Goal: Task Accomplishment & Management: Manage account settings

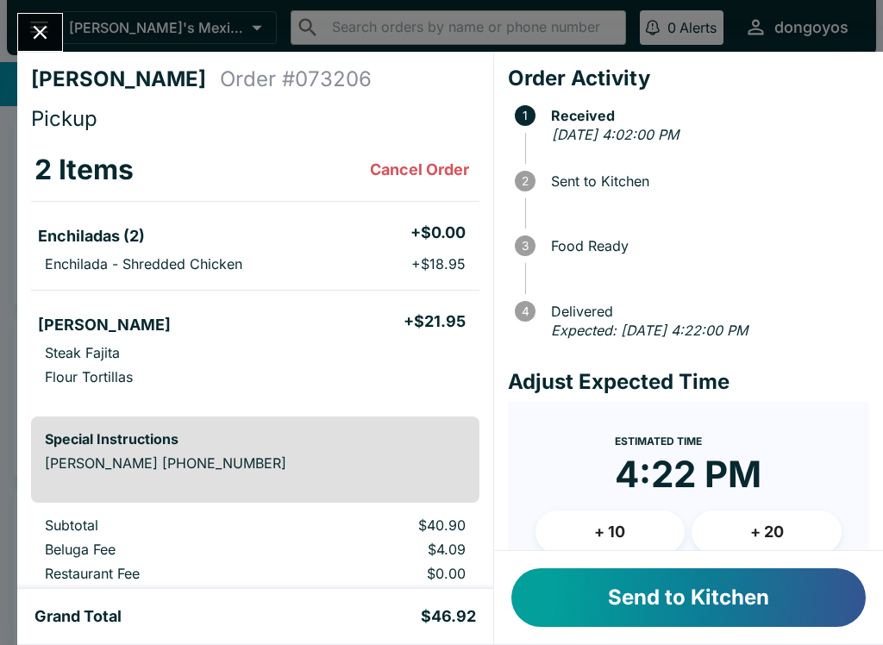
click at [720, 595] on button "Send to Kitchen" at bounding box center [688, 597] width 354 height 59
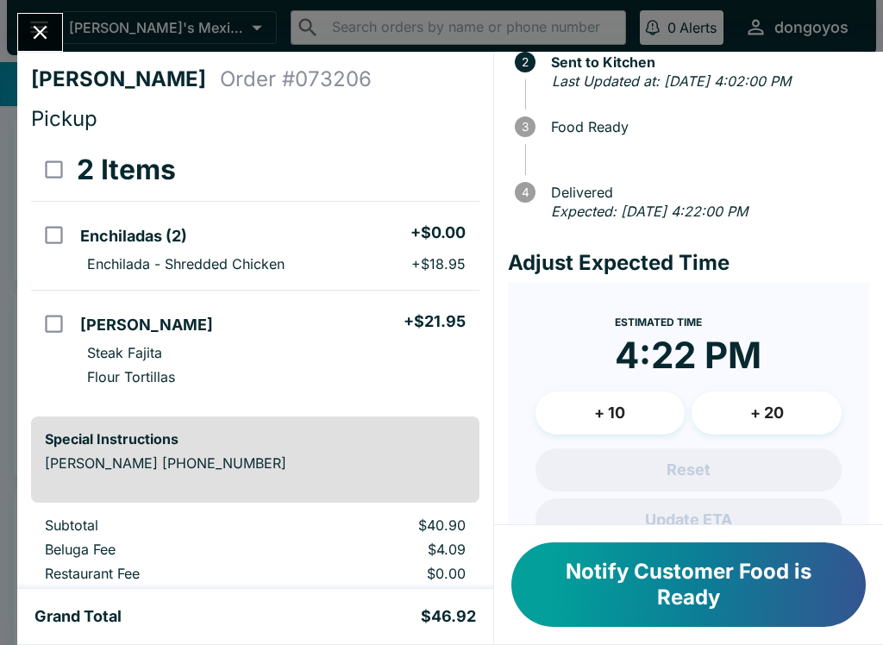
scroll to position [144, 0]
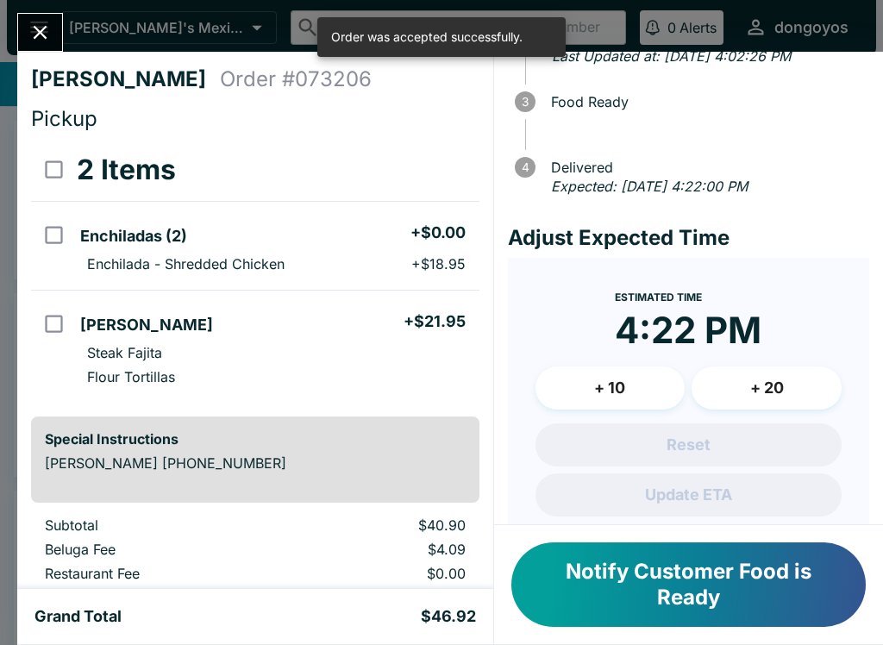
click at [614, 380] on button "+ 10" at bounding box center [610, 387] width 150 height 43
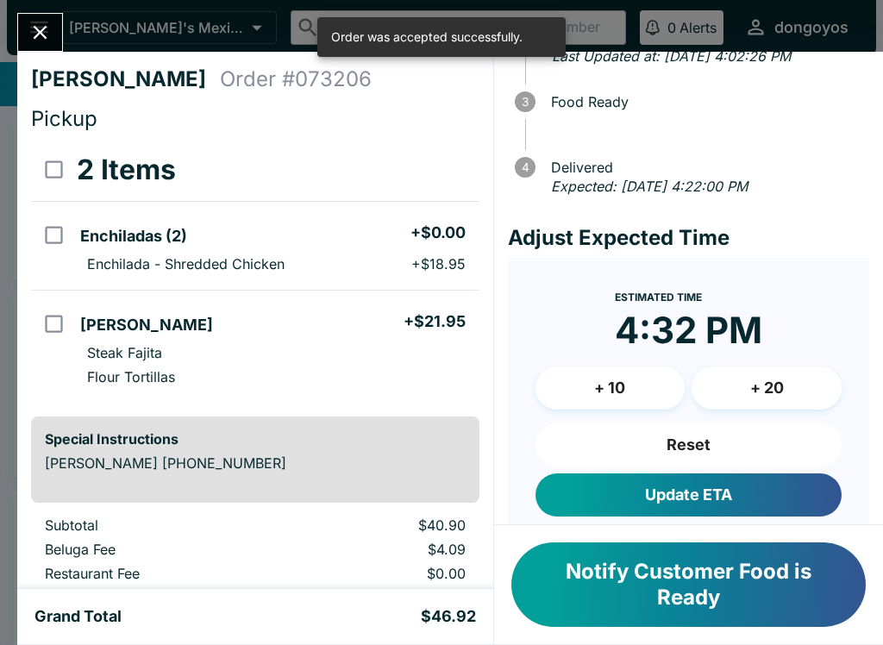
click at [742, 495] on button "Update ETA" at bounding box center [688, 494] width 306 height 43
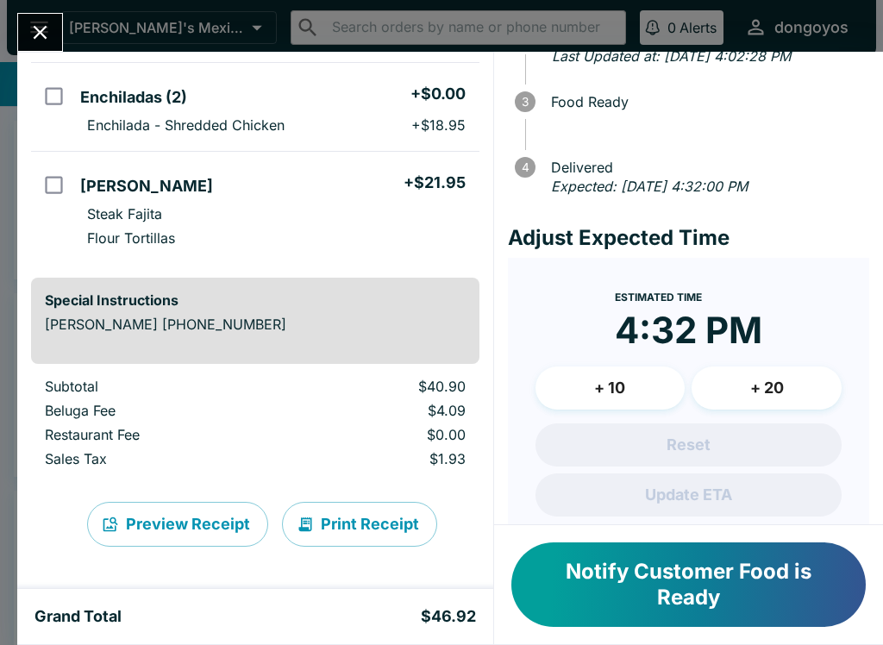
scroll to position [139, 0]
click at [661, 587] on button "Notify Customer Food is Ready" at bounding box center [688, 584] width 354 height 84
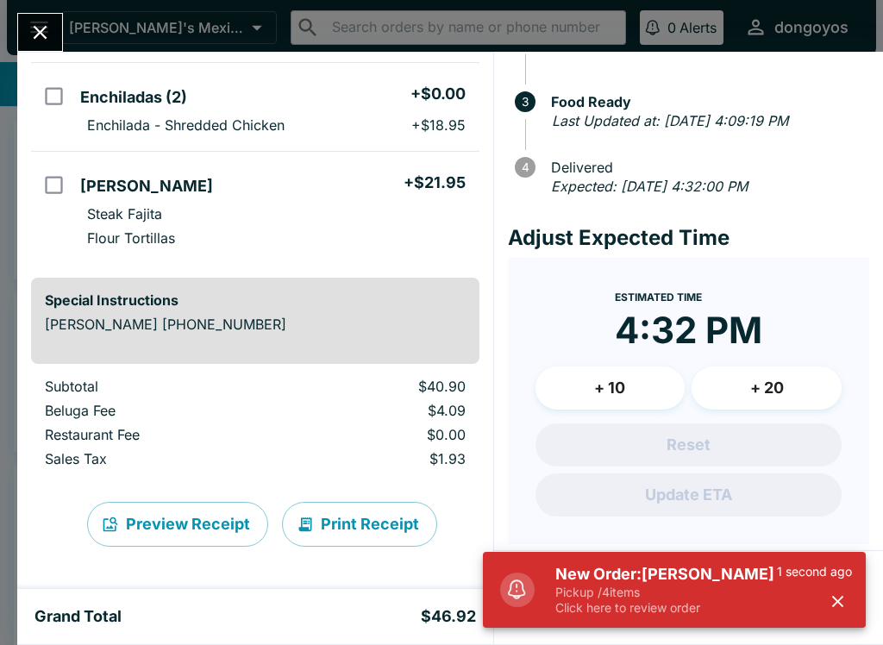
click at [714, 595] on p "Pickup / 4 items" at bounding box center [665, 592] width 221 height 16
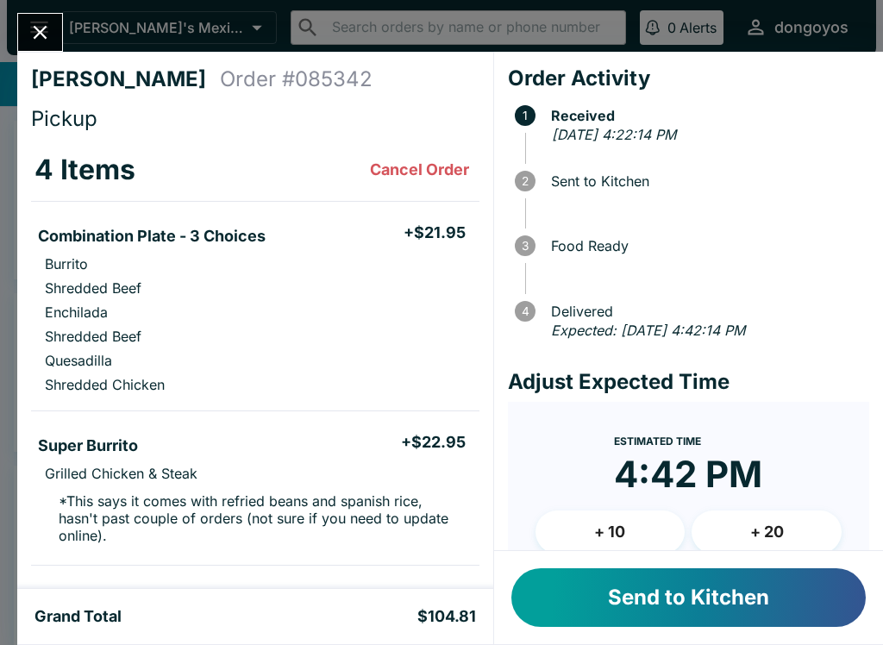
click at [686, 595] on button "Send to Kitchen" at bounding box center [688, 597] width 354 height 59
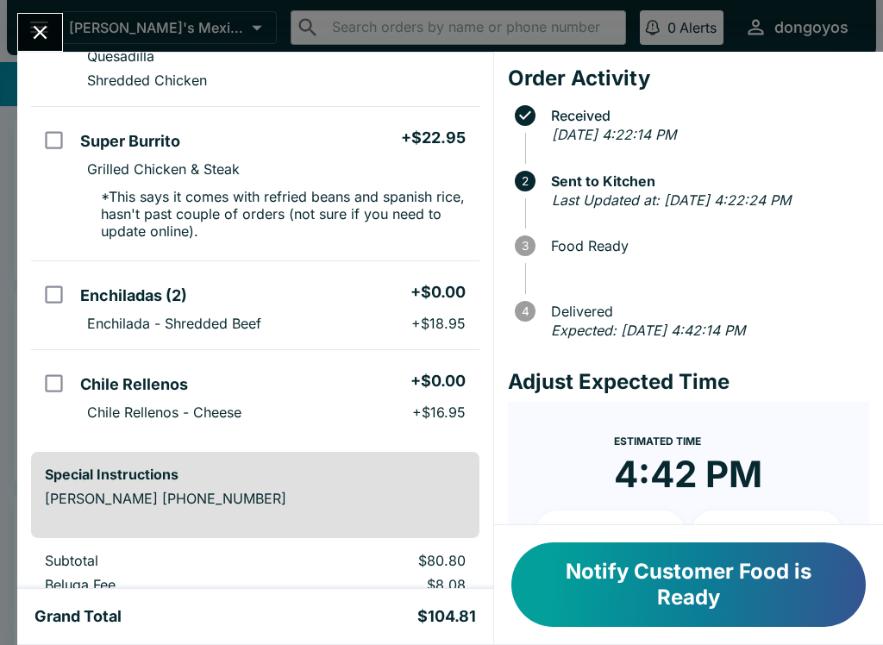
scroll to position [353, 0]
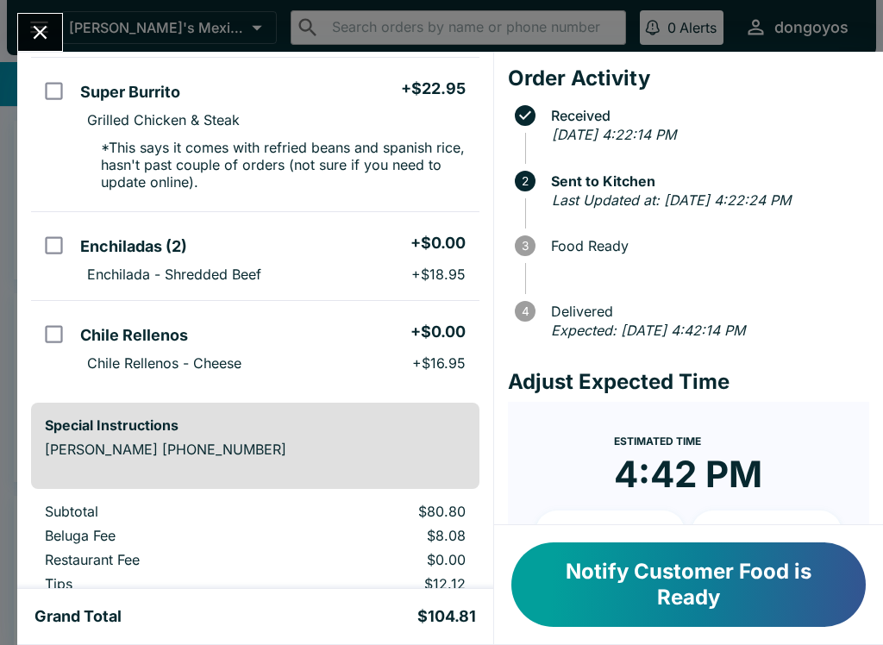
click at [620, 602] on button "Notify Customer Food is Ready" at bounding box center [688, 584] width 354 height 84
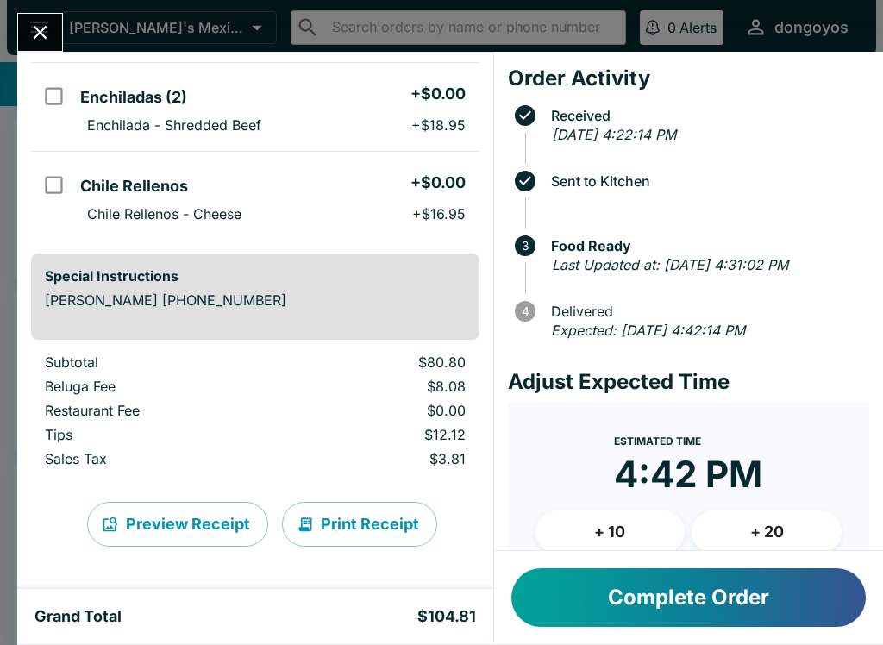
scroll to position [502, 0]
click at [46, 37] on icon "Close" at bounding box center [41, 33] width 14 height 14
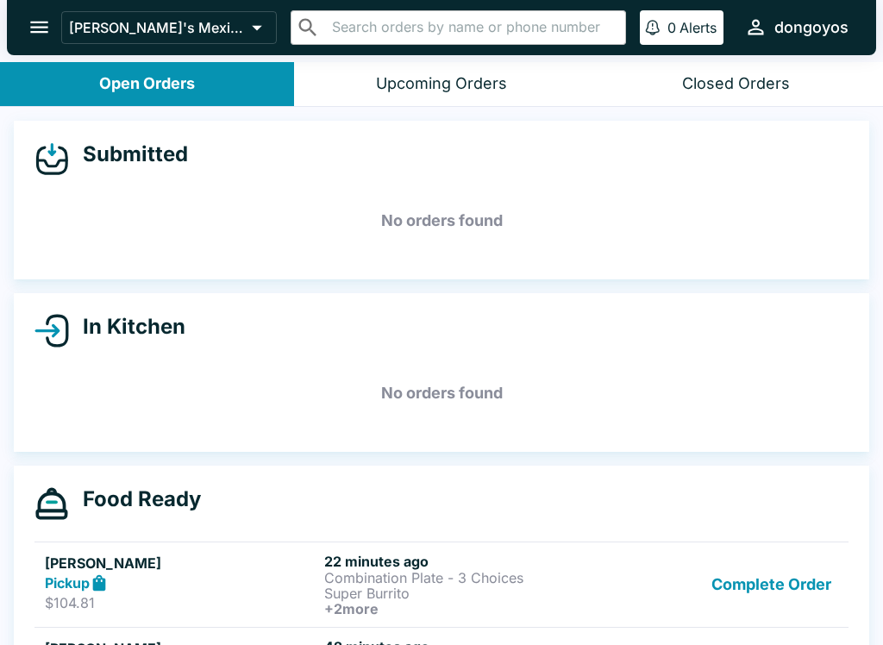
click at [728, 72] on button "Closed Orders" at bounding box center [736, 84] width 294 height 44
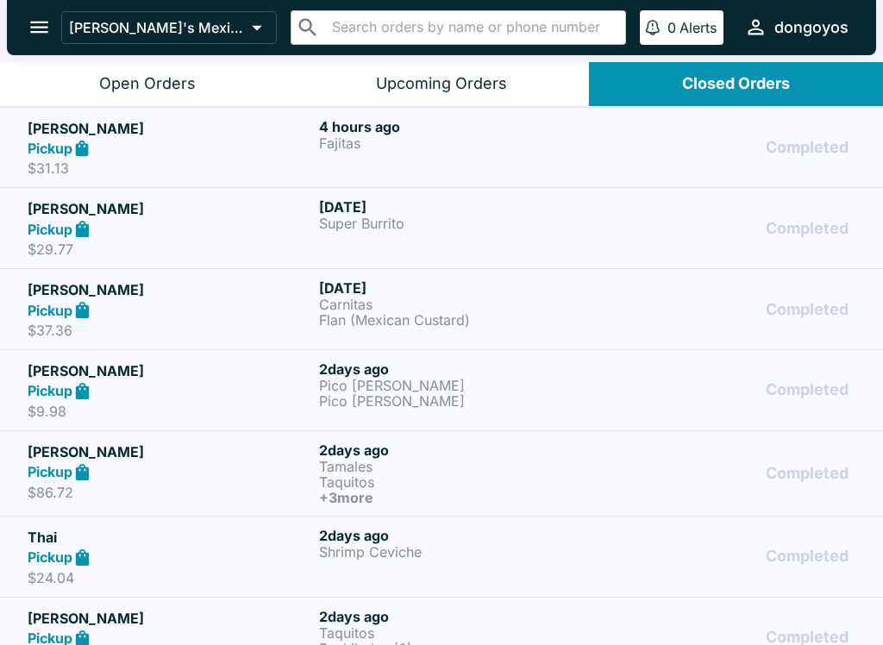
click at [437, 81] on div "Upcoming Orders" at bounding box center [441, 84] width 131 height 20
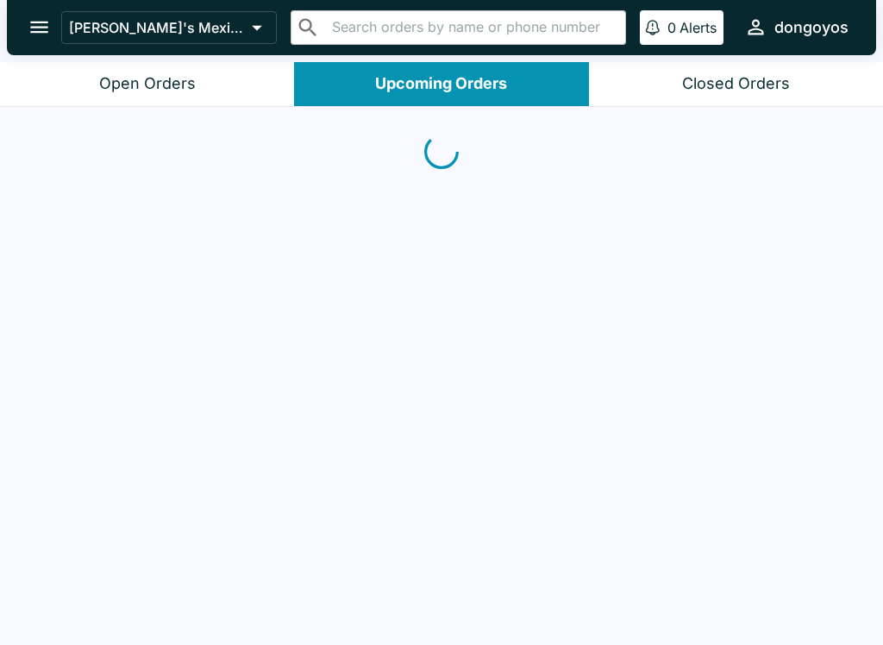
click at [197, 80] on button "Open Orders" at bounding box center [147, 84] width 294 height 44
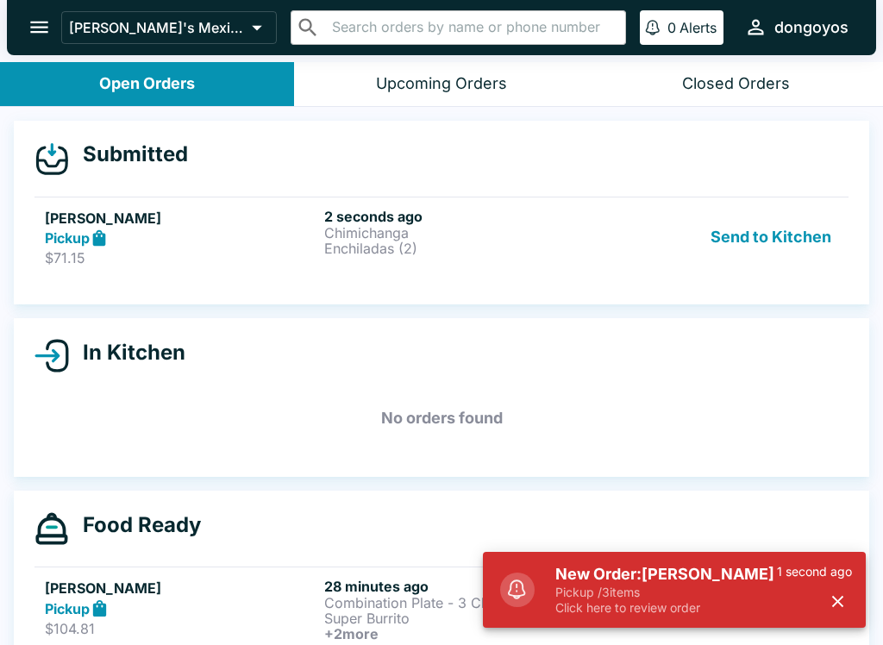
click at [209, 270] on link "[PERSON_NAME] Pickup $71.15 2 seconds ago Chimichanga Enchiladas (2) Send to Ki…" at bounding box center [441, 236] width 814 height 81
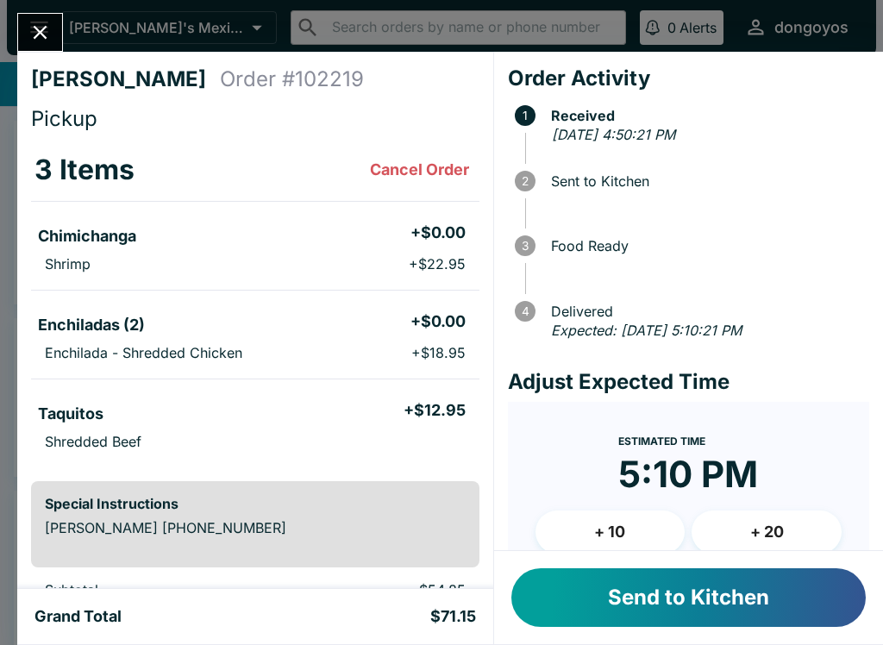
click at [741, 597] on button "Send to Kitchen" at bounding box center [688, 597] width 354 height 59
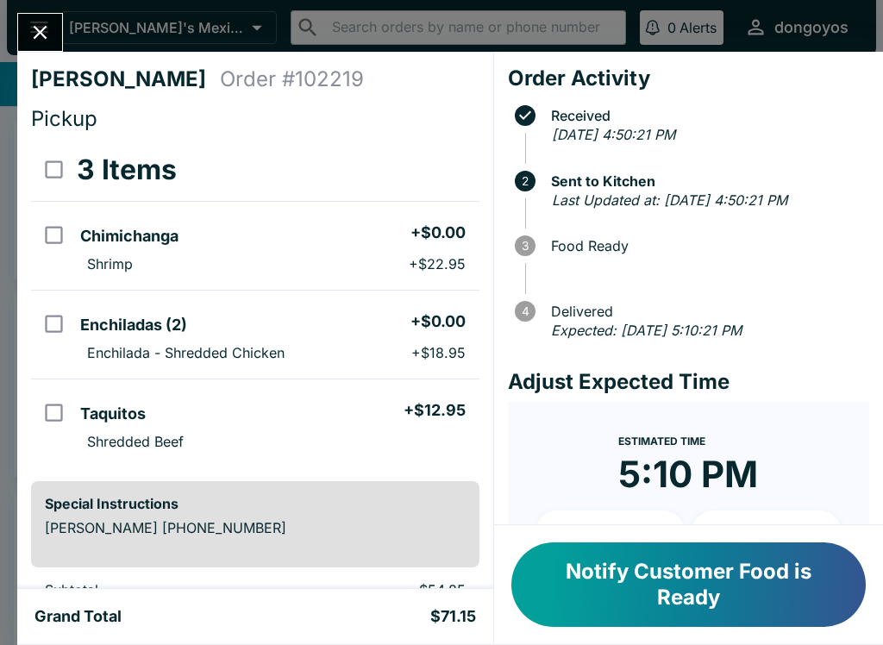
scroll to position [87, 0]
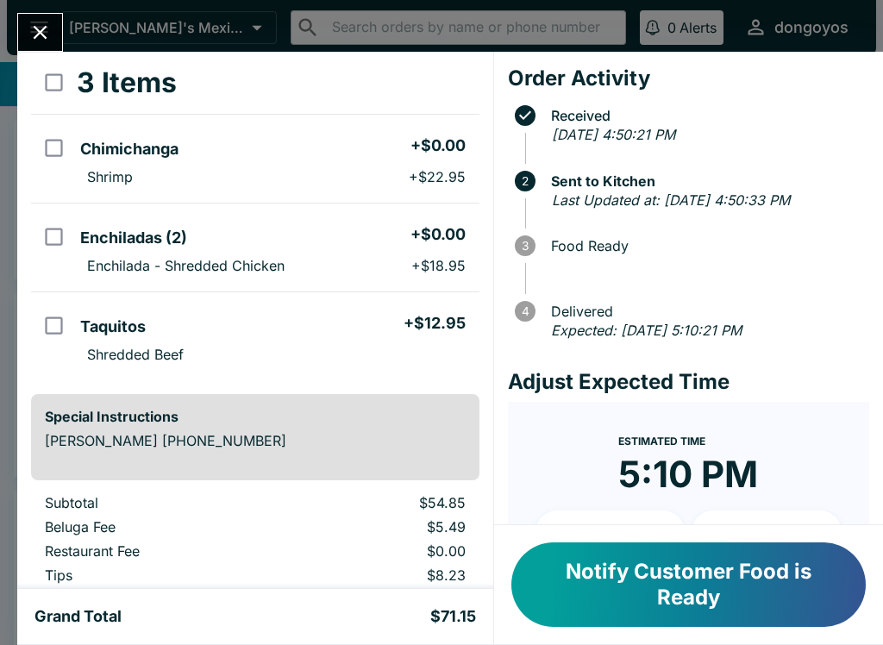
click at [783, 587] on button "Notify Customer Food is Ready" at bounding box center [688, 584] width 354 height 84
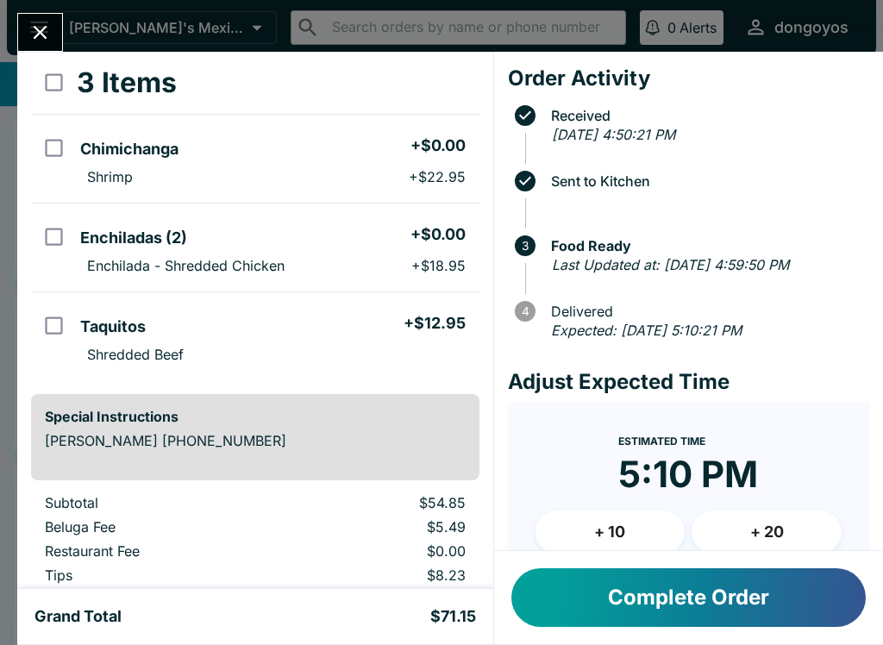
click at [52, 22] on icon "Close" at bounding box center [39, 32] width 23 height 23
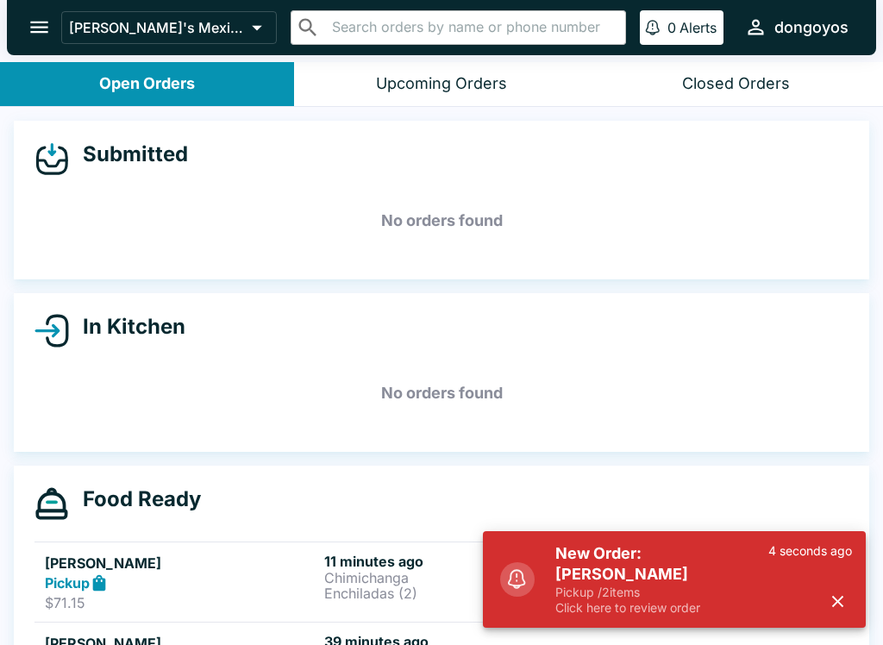
click at [630, 614] on p "Click here to review order" at bounding box center [661, 608] width 213 height 16
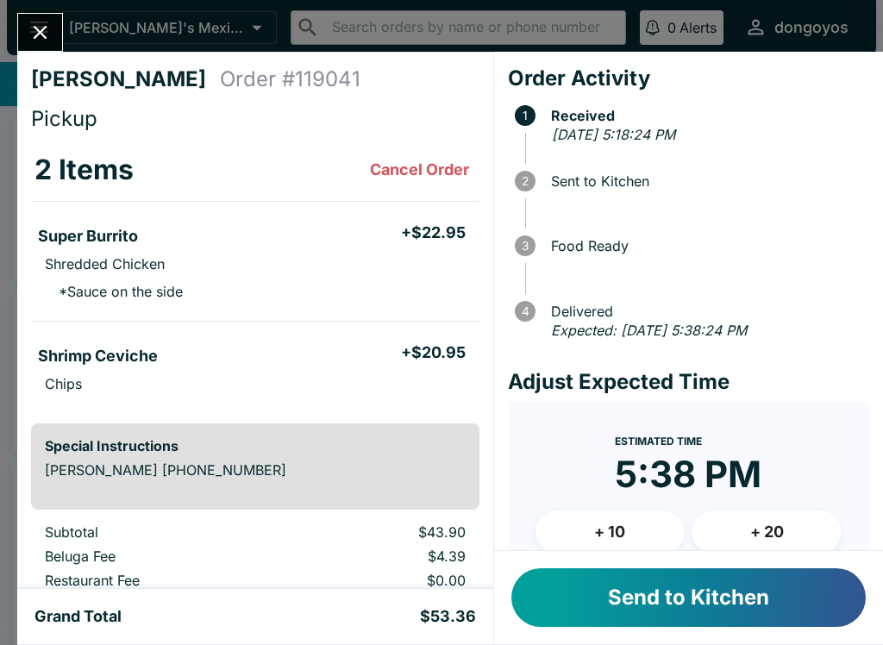
click at [684, 611] on button "Send to Kitchen" at bounding box center [688, 597] width 354 height 59
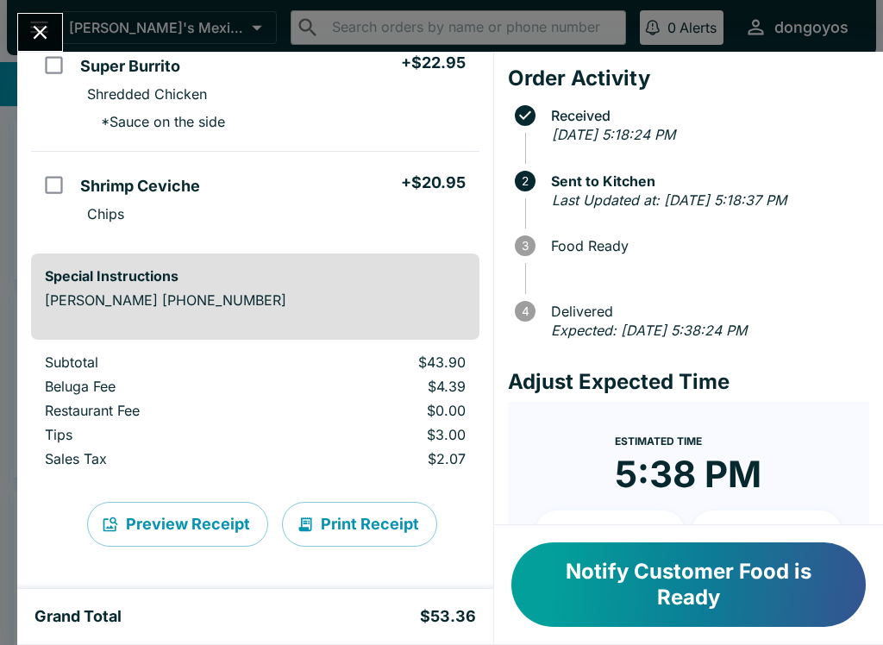
scroll to position [170, 0]
click at [727, 599] on button "Notify Customer Food is Ready" at bounding box center [688, 584] width 354 height 84
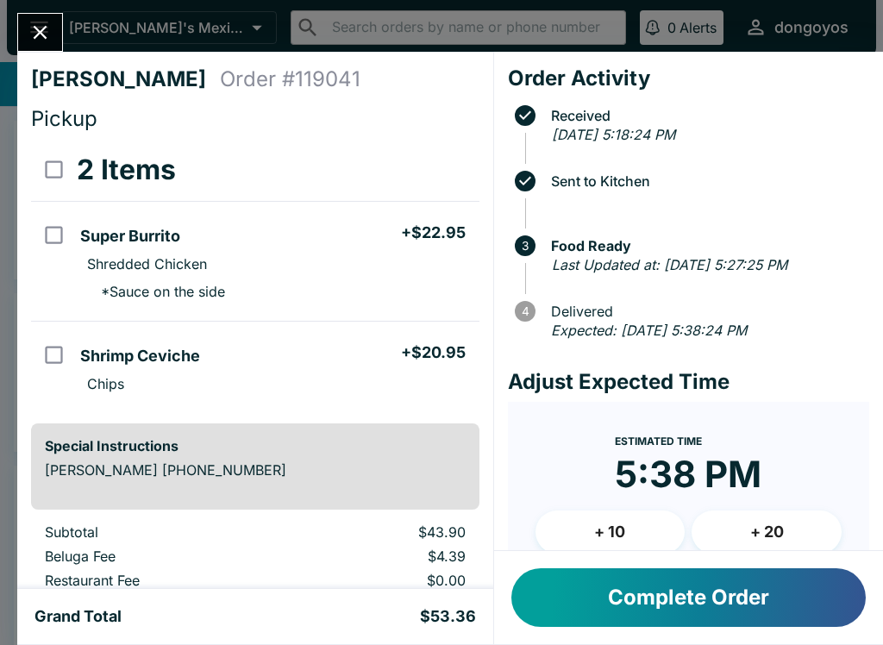
scroll to position [0, 0]
click at [663, 596] on button "Complete Order" at bounding box center [688, 597] width 354 height 59
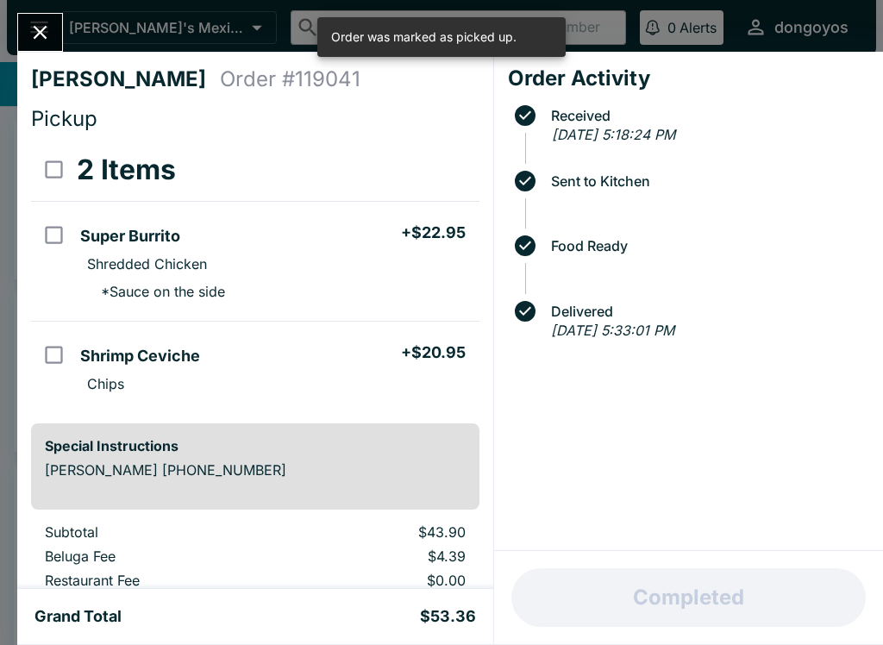
click at [40, 49] on button "Close" at bounding box center [40, 32] width 44 height 37
